Goal: Information Seeking & Learning: Check status

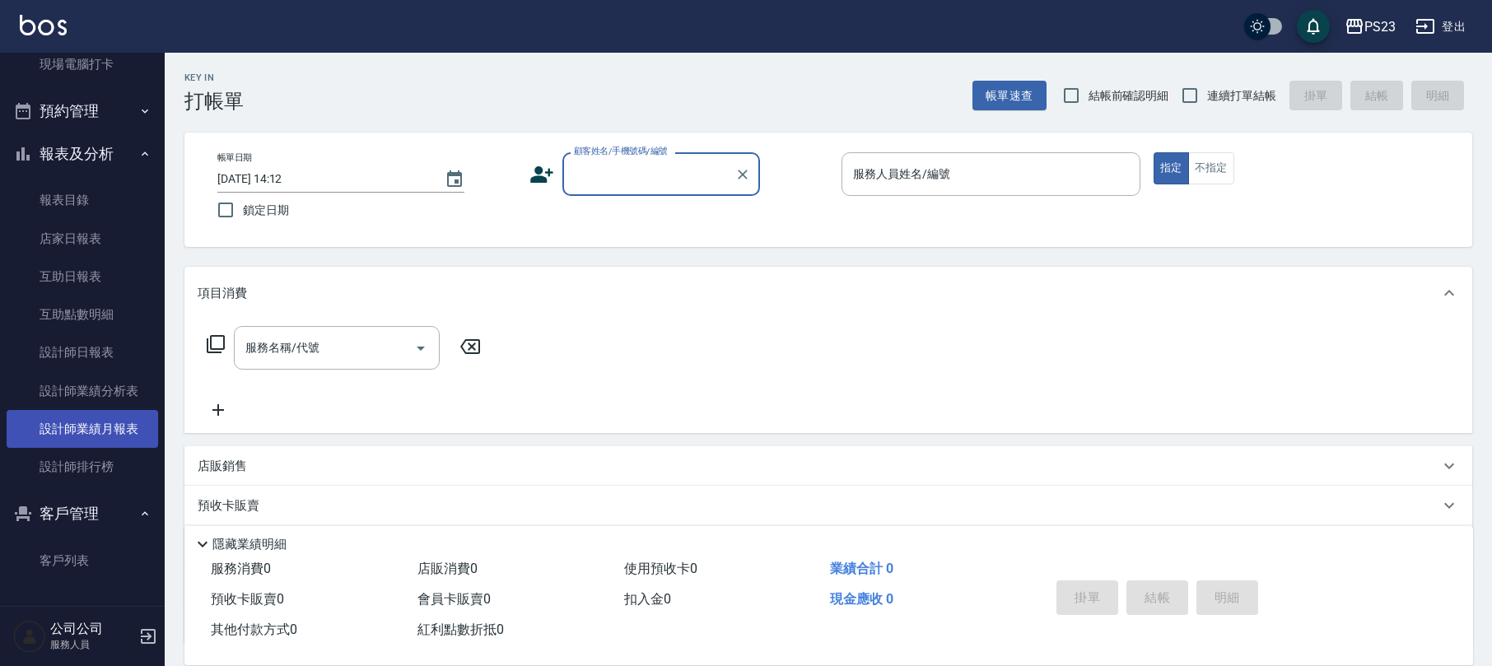
scroll to position [133, 0]
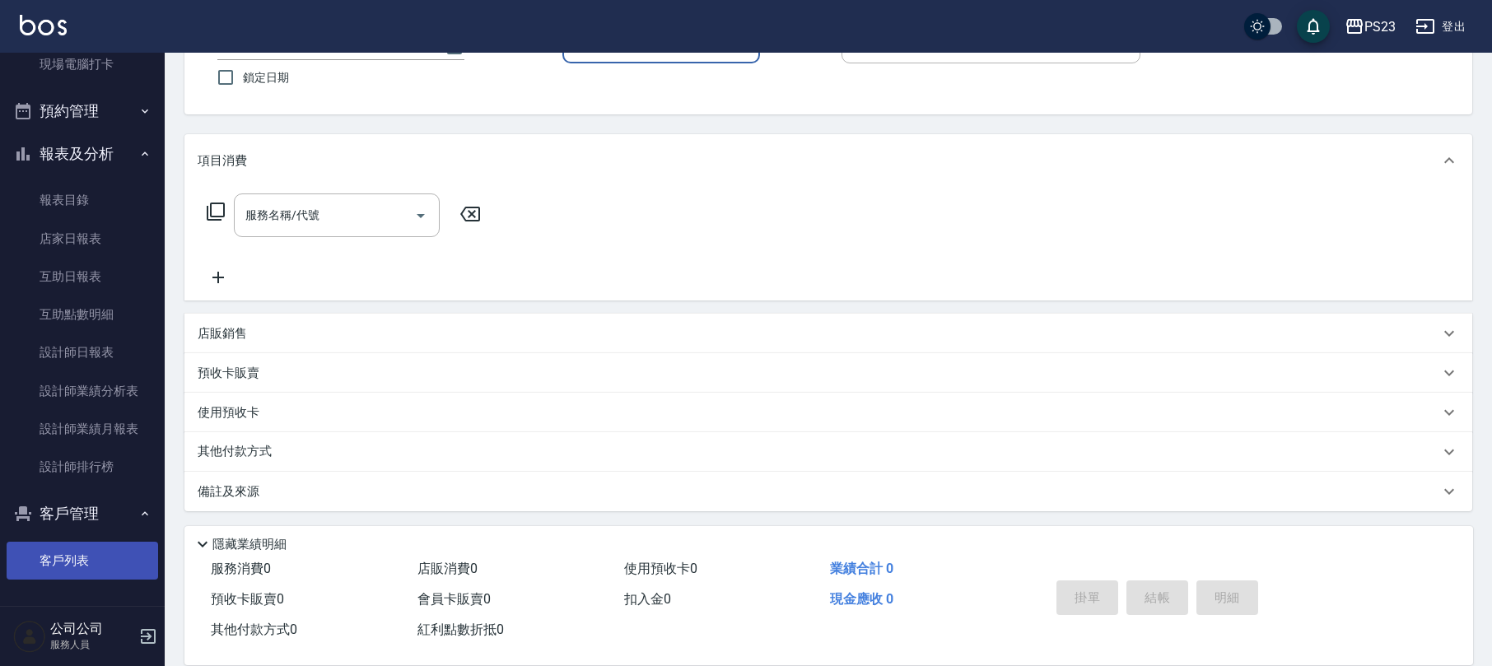
click at [96, 557] on link "客戶列表" at bounding box center [83, 561] width 152 height 38
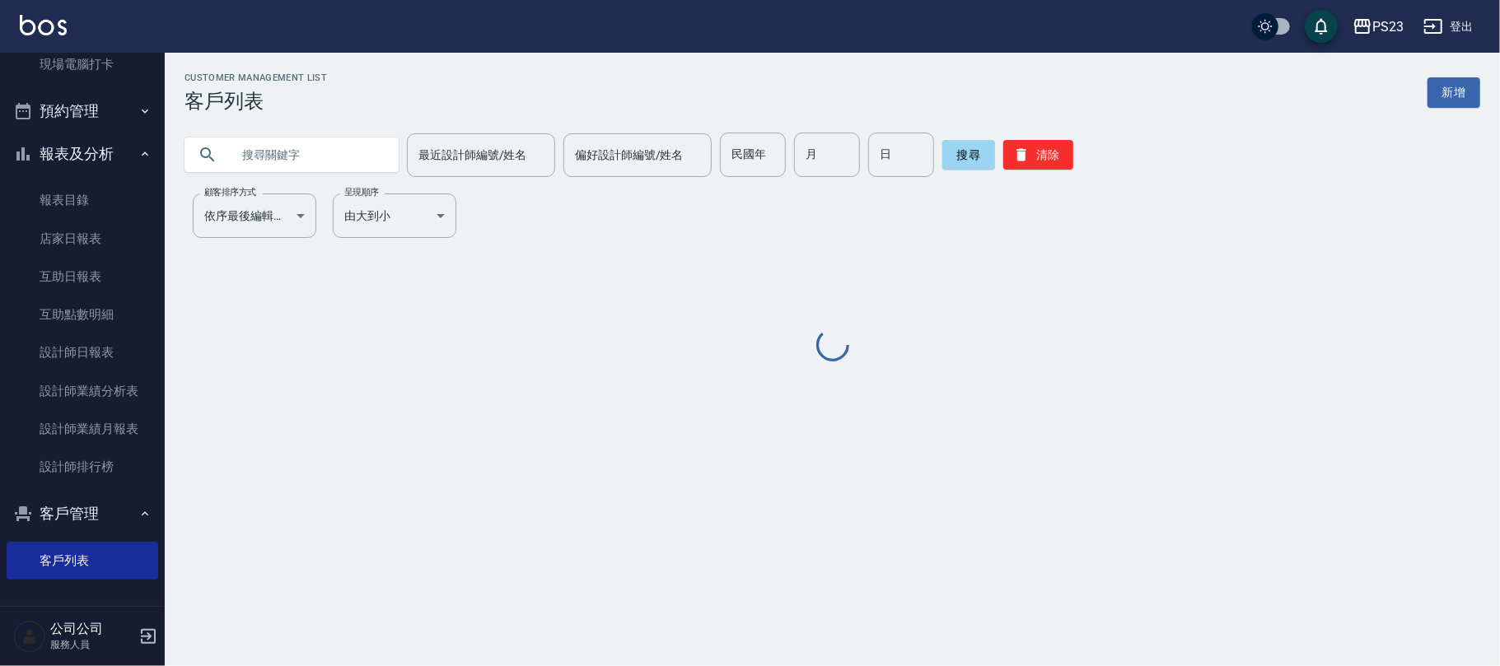
click at [267, 153] on input "text" at bounding box center [308, 155] width 155 height 44
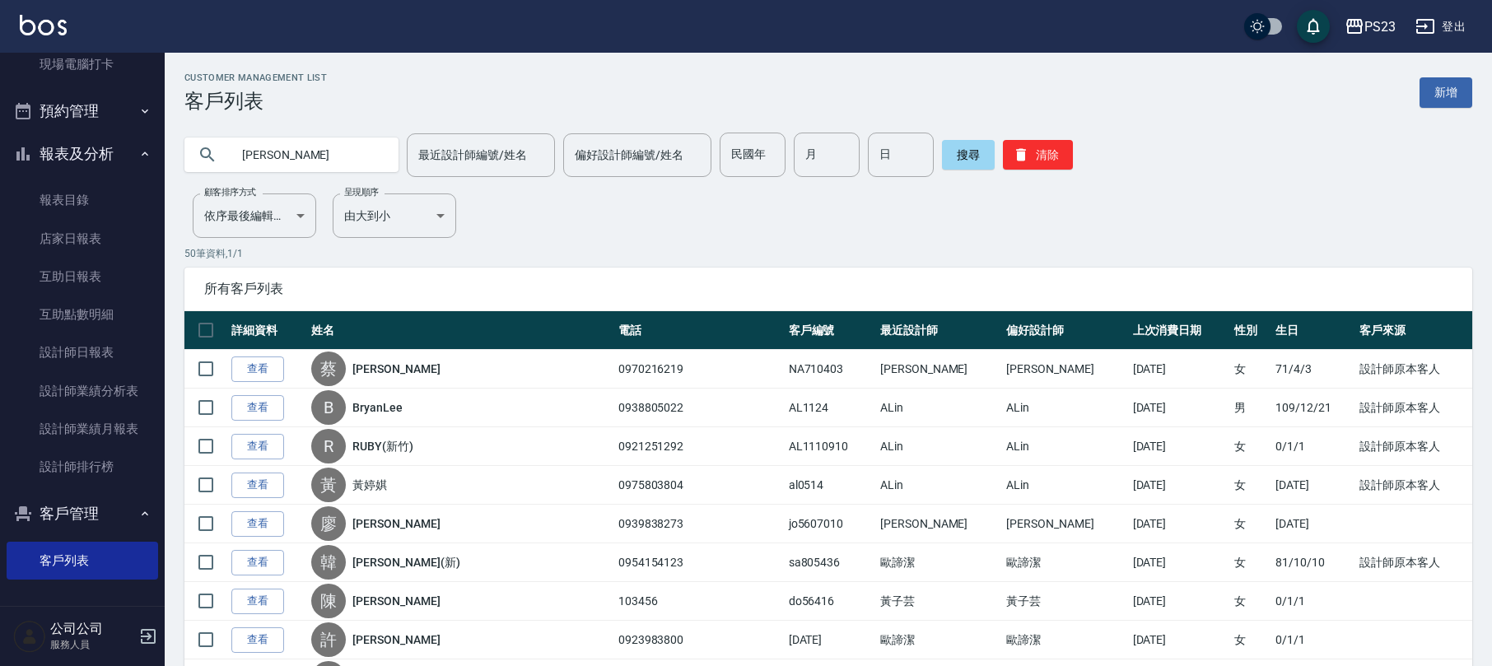
type input "[PERSON_NAME]"
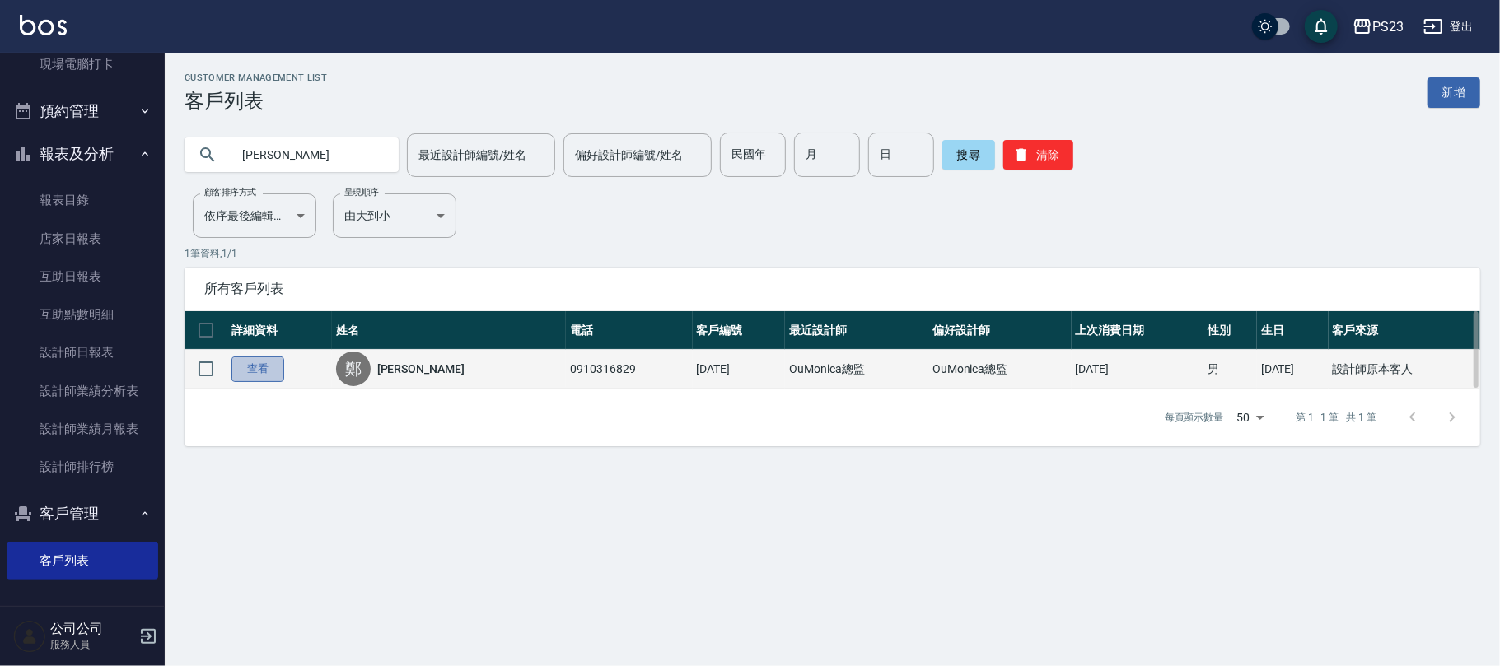
click at [232, 371] on link "查看" at bounding box center [257, 370] width 53 height 26
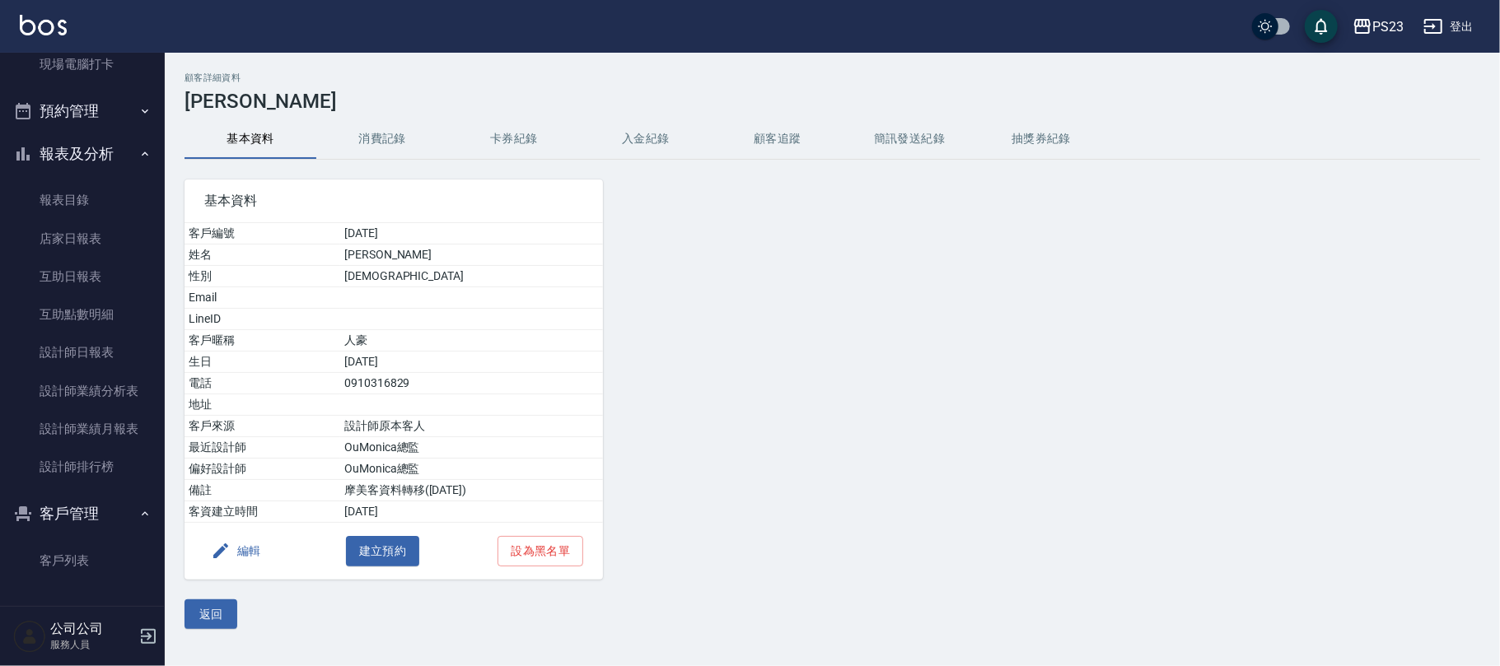
drag, startPoint x: 623, startPoint y: 132, endPoint x: 633, endPoint y: 128, distance: 10.4
click at [633, 128] on button "入金紀錄" at bounding box center [646, 139] width 132 height 40
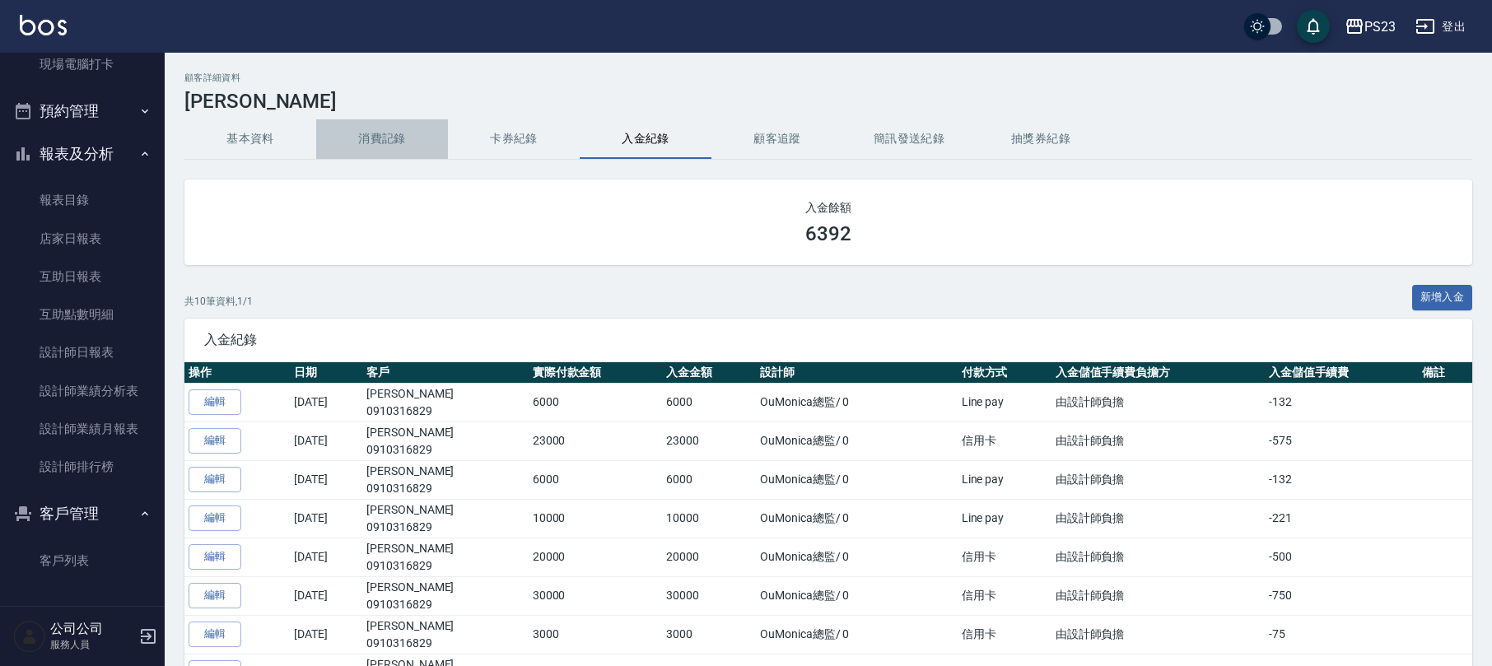
drag, startPoint x: 408, startPoint y: 128, endPoint x: 412, endPoint y: 140, distance: 12.0
click at [408, 133] on button "消費記錄" at bounding box center [382, 139] width 132 height 40
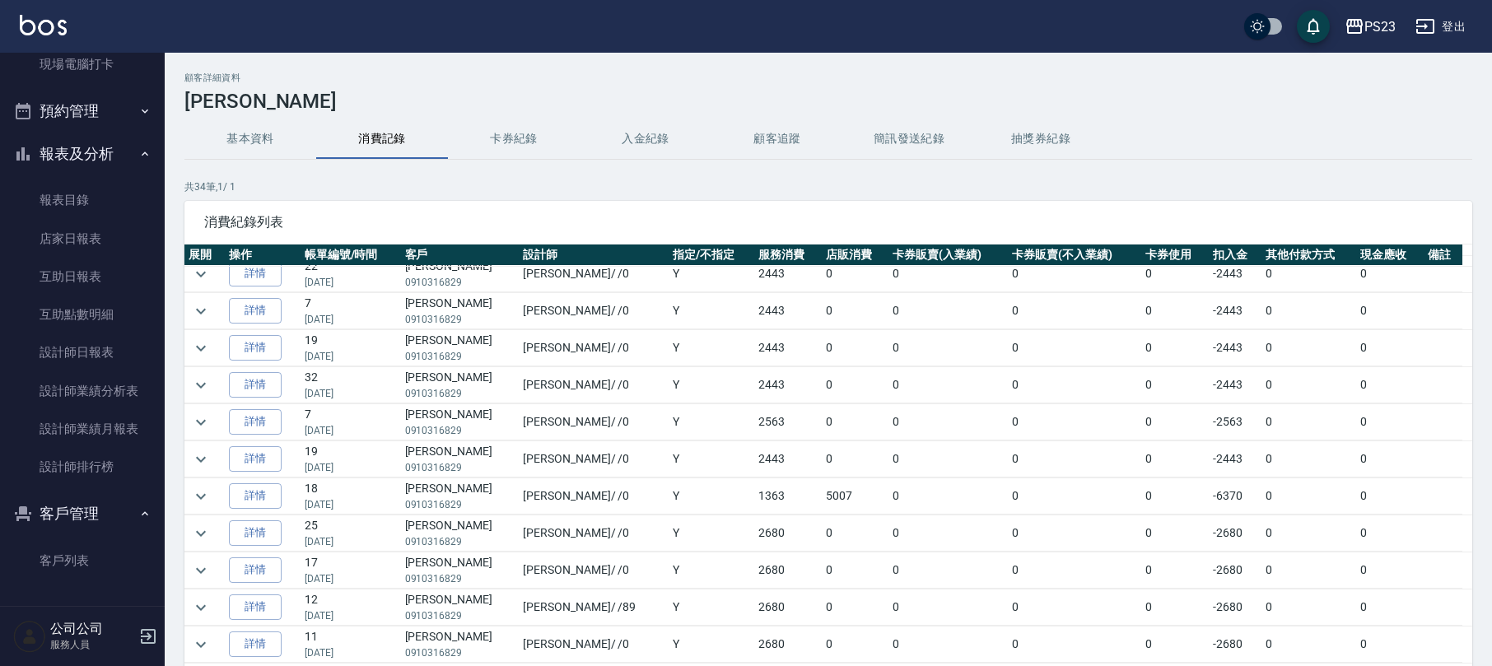
scroll to position [110, 0]
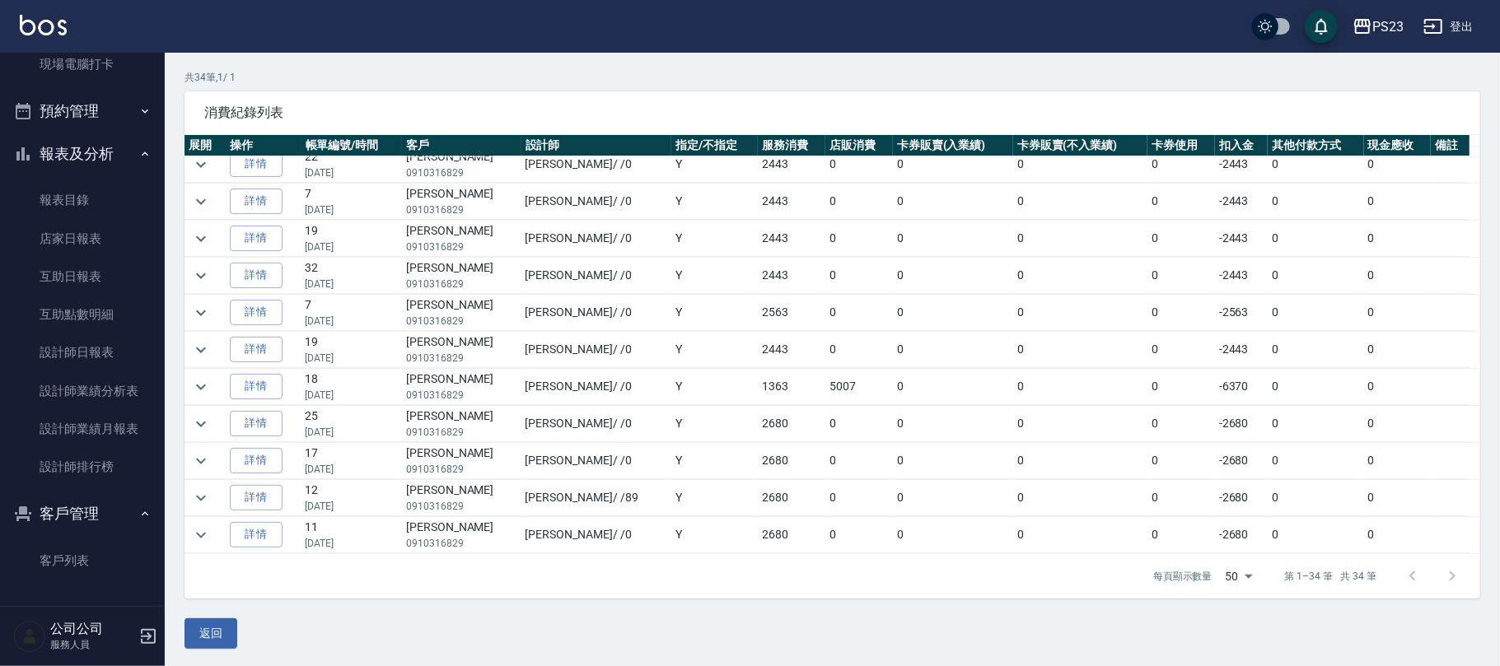
click at [1243, 573] on body "PS23 登出 櫃檯作業 打帳單 帳單列表 現金收支登錄 材料自購登錄 每日結帳 排班表 現場電腦打卡 預約管理 預約管理 單日預約紀錄 單週預約紀錄 報表及…" at bounding box center [750, 279] width 1500 height 778
click at [1226, 604] on li "50" at bounding box center [1232, 605] width 53 height 27
click at [1430, 574] on div at bounding box center [1424, 577] width 79 height 40
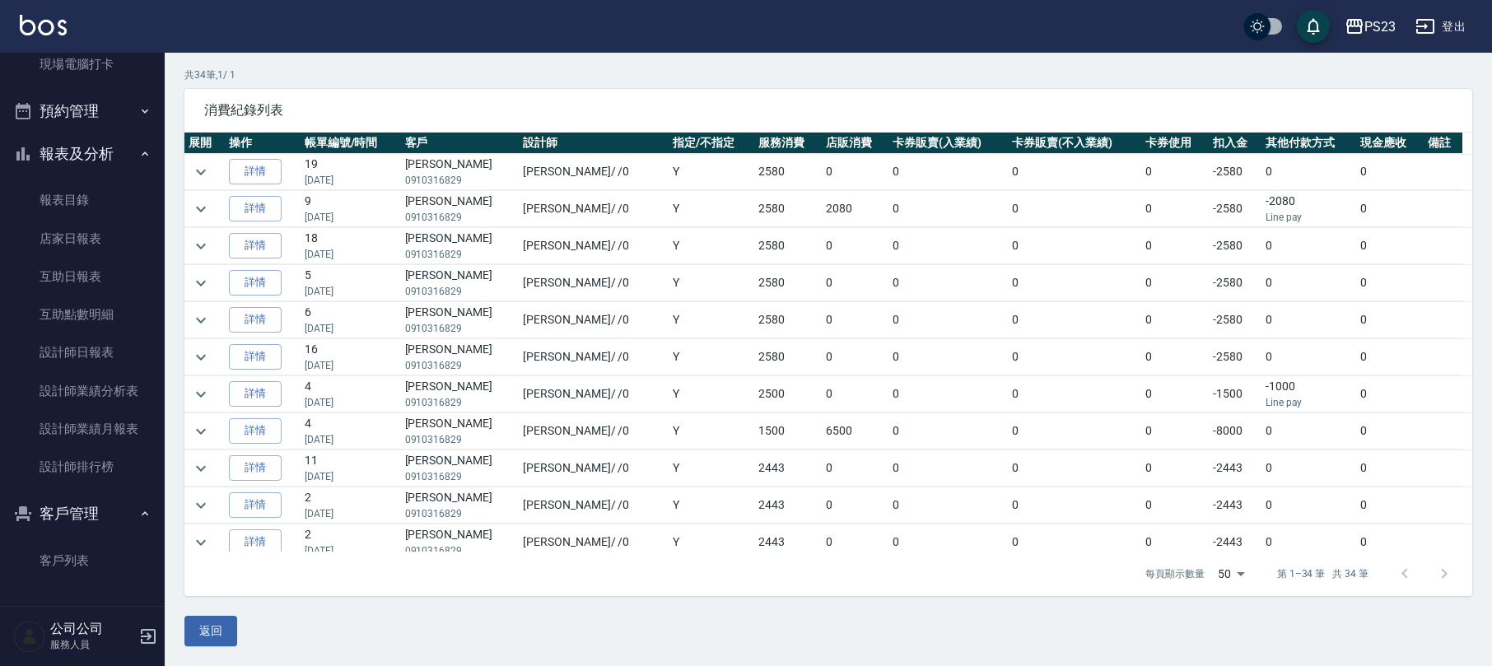
scroll to position [0, 0]
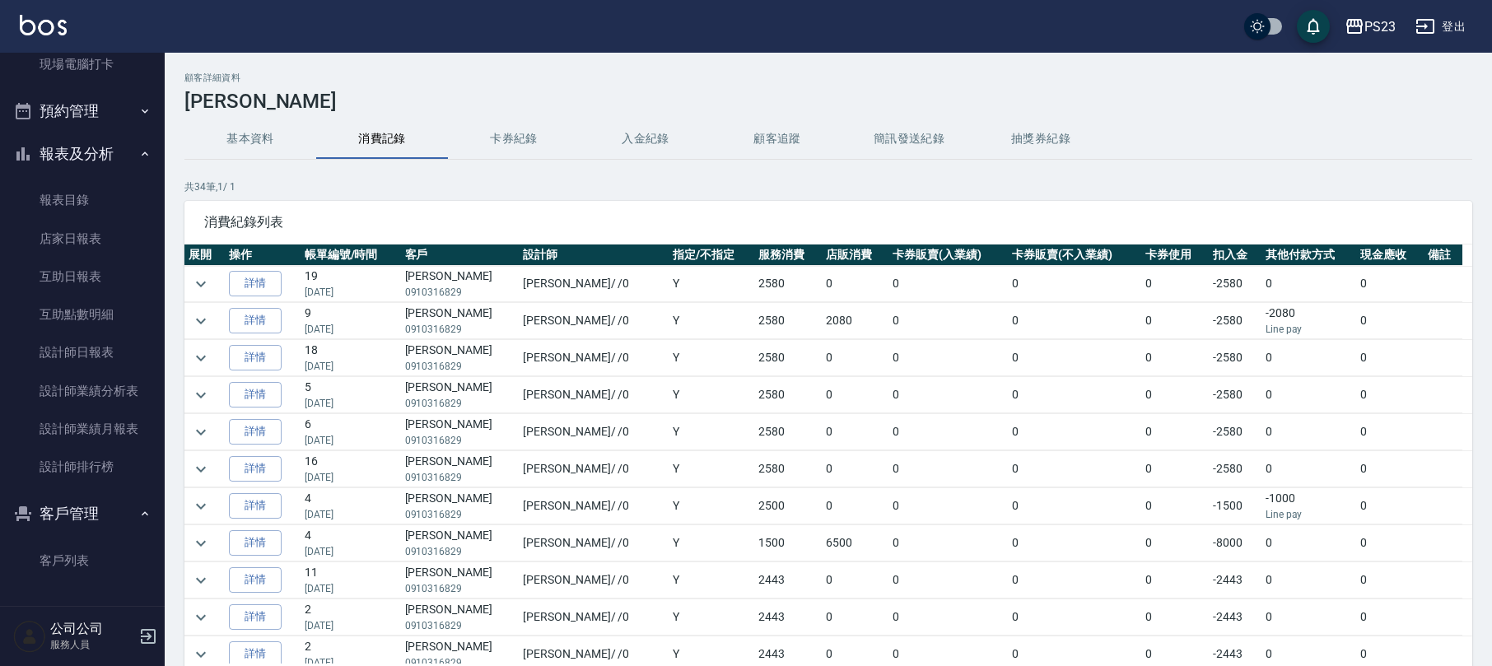
click at [651, 136] on button "入金紀錄" at bounding box center [646, 139] width 132 height 40
